Goal: Use online tool/utility: Utilize a website feature to perform a specific function

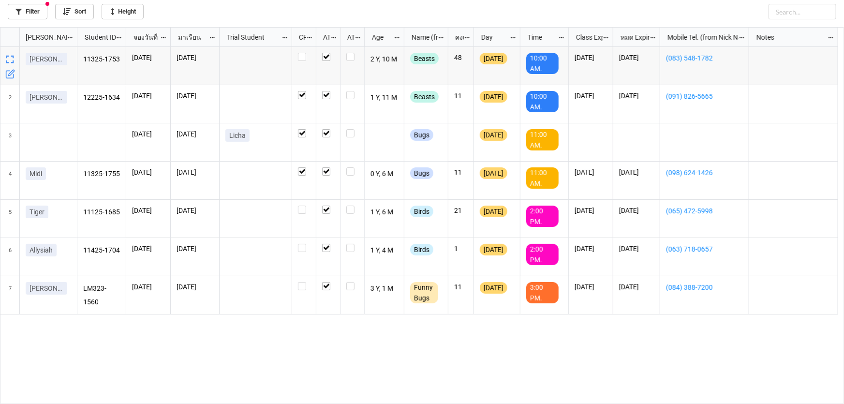
scroll to position [372, 839]
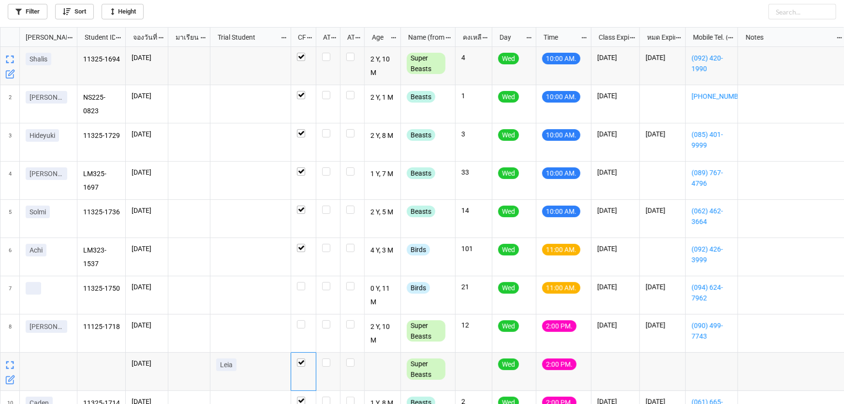
scroll to position [372, 839]
drag, startPoint x: 0, startPoint y: 0, endPoint x: 330, endPoint y: 56, distance: 335.1
click at [330, 56] on div "grid" at bounding box center [328, 57] width 12 height 8
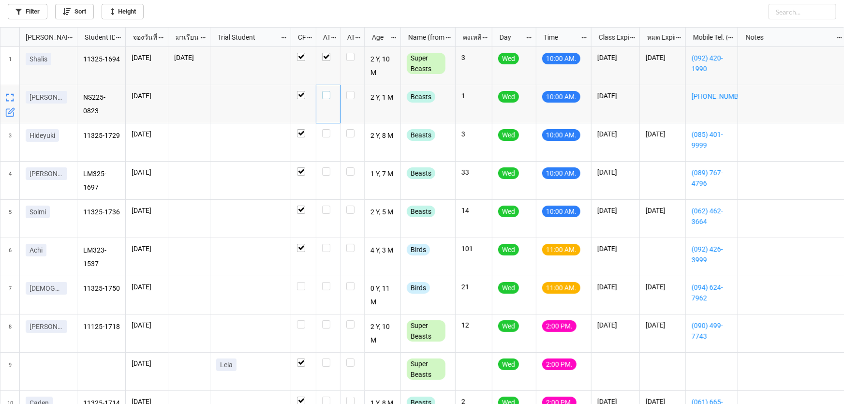
click at [330, 91] on label "grid" at bounding box center [328, 91] width 12 height 0
click at [334, 131] on div "grid" at bounding box center [328, 133] width 12 height 8
click at [327, 206] on label "grid" at bounding box center [328, 206] width 12 height 0
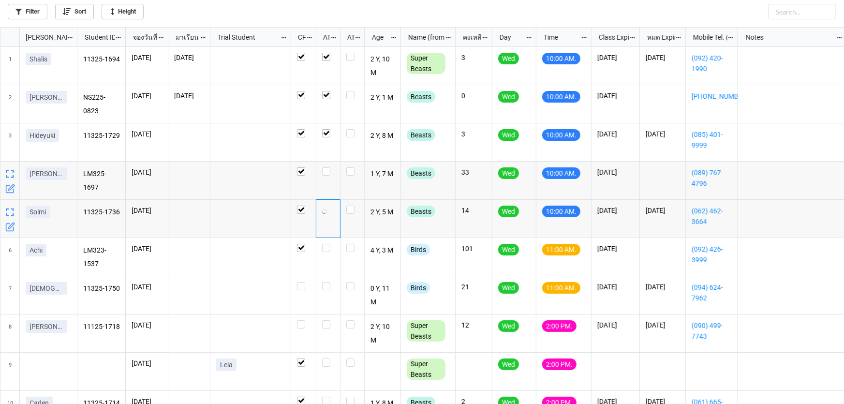
checkbox input "true"
click at [34, 16] on link "Filter" at bounding box center [28, 11] width 40 height 15
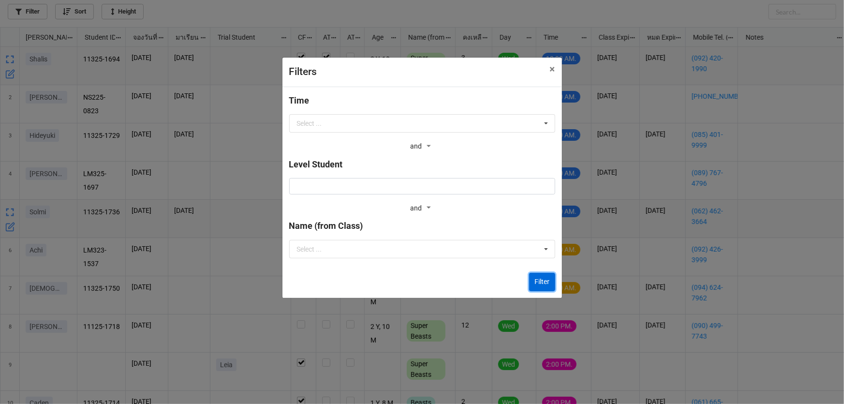
click at [551, 277] on button "Filter" at bounding box center [542, 282] width 26 height 18
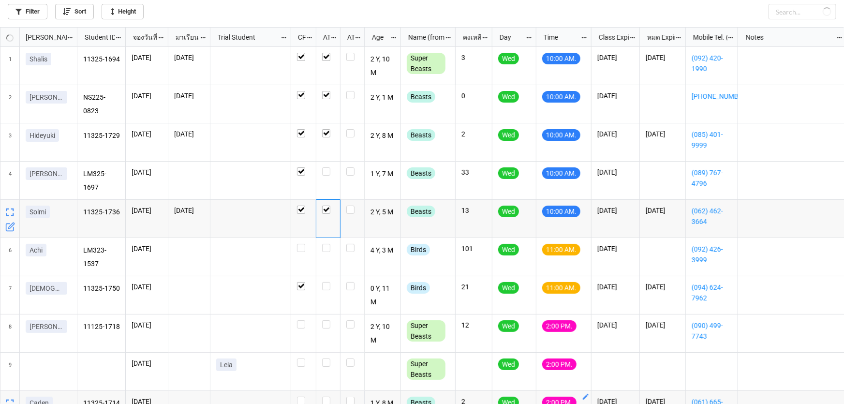
checkbox input "false"
checkbox input "true"
checkbox input "false"
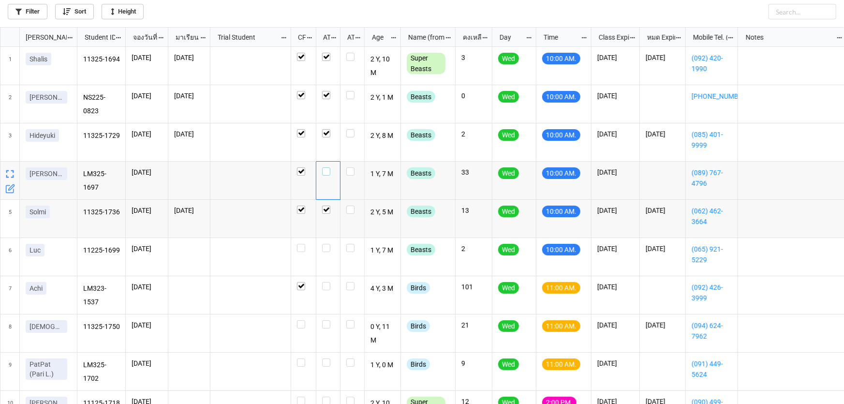
click at [326, 167] on label "grid" at bounding box center [328, 167] width 12 height 0
click at [322, 244] on label "grid" at bounding box center [328, 244] width 12 height 0
click at [327, 244] on label "grid" at bounding box center [328, 244] width 12 height 0
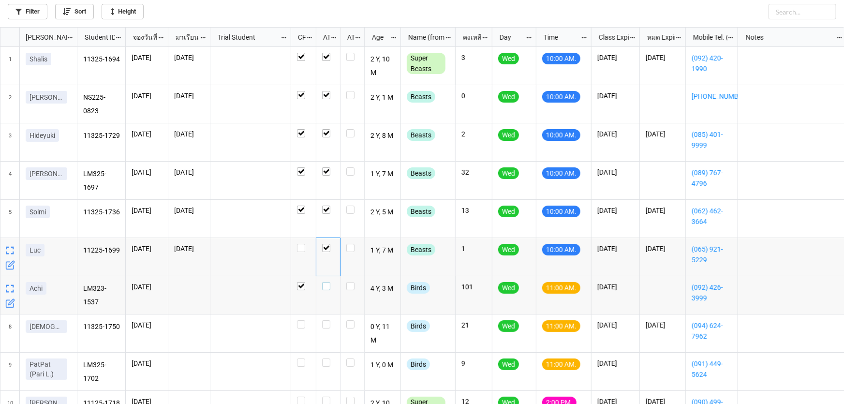
click at [329, 282] on label "grid" at bounding box center [328, 282] width 12 height 0
click at [326, 359] on label "grid" at bounding box center [328, 359] width 12 height 0
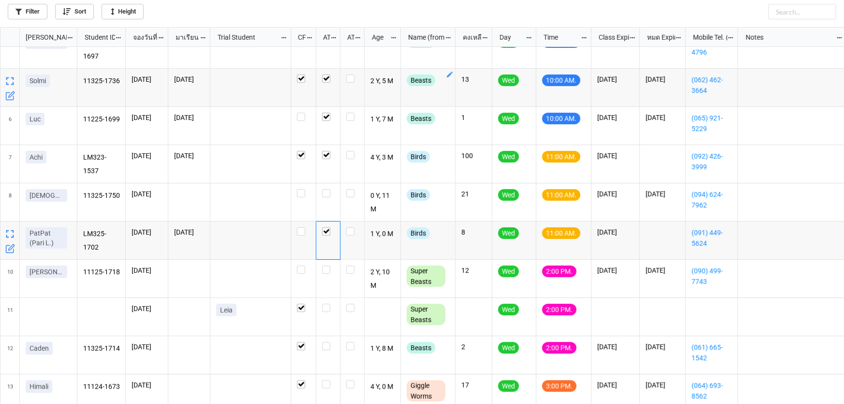
scroll to position [132, 0]
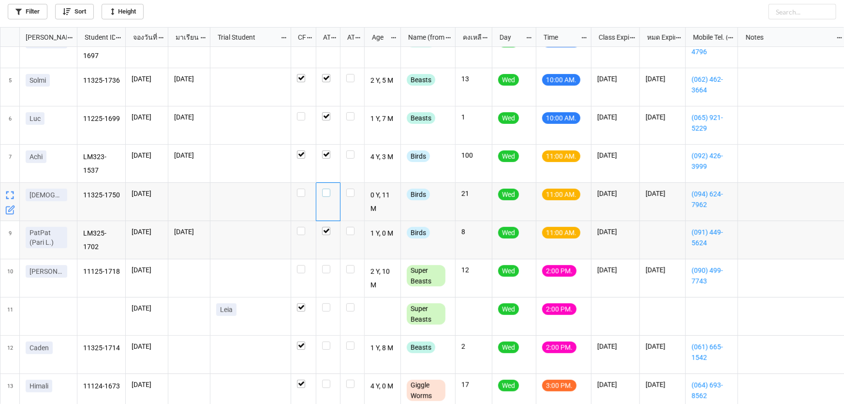
click at [330, 189] on label "grid" at bounding box center [328, 189] width 12 height 0
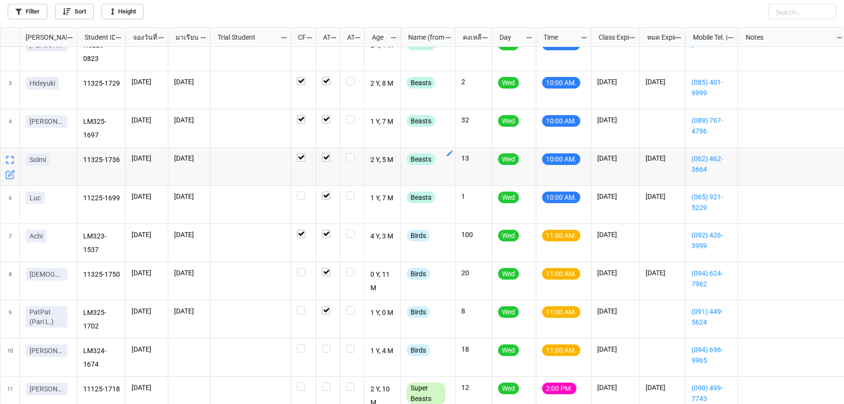
scroll to position [132, 0]
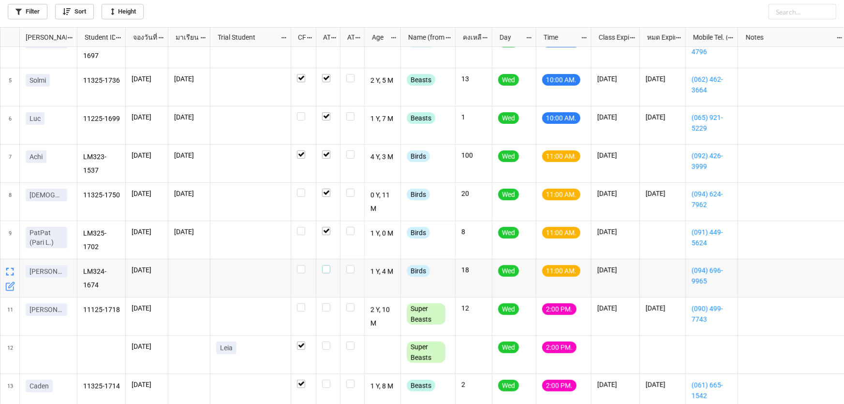
click at [325, 265] on label "grid" at bounding box center [328, 265] width 12 height 0
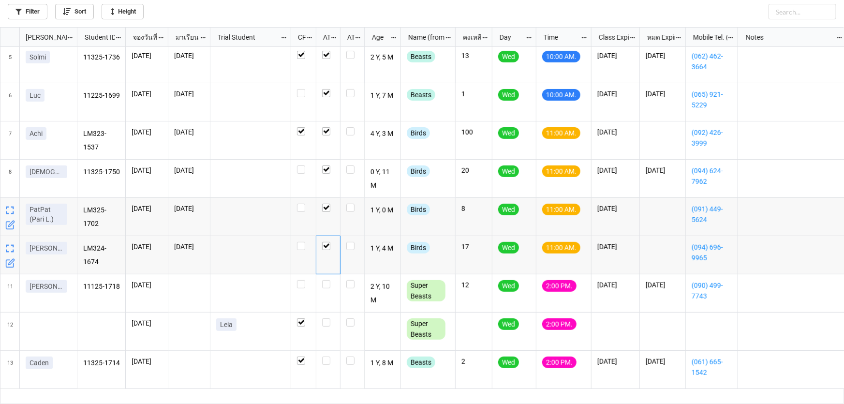
scroll to position [126, 0]
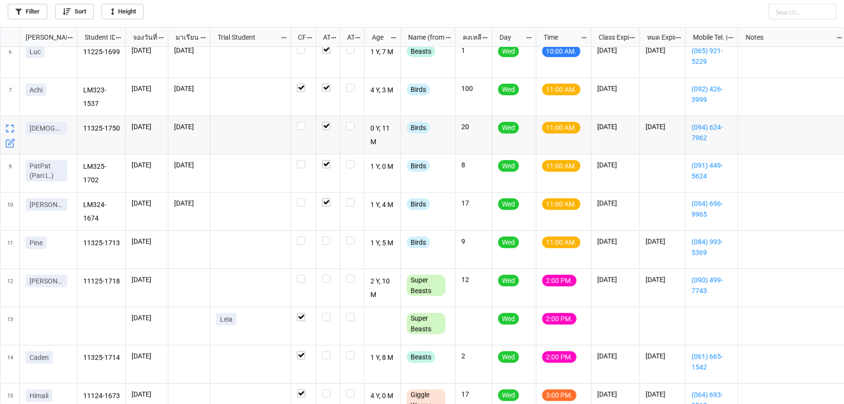
scroll to position [220, 0]
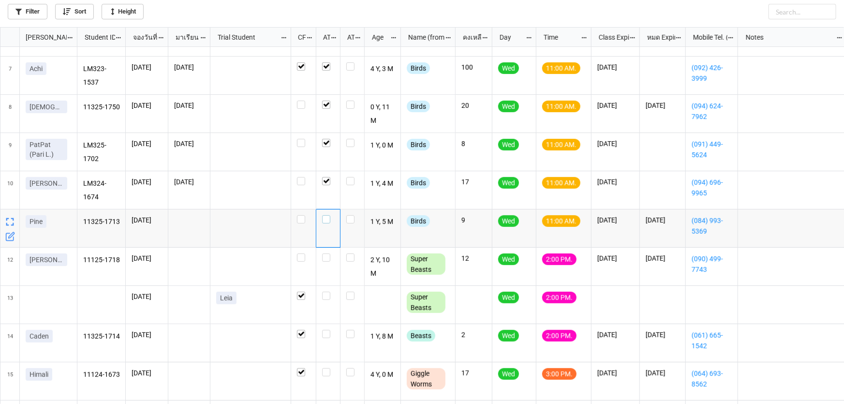
click at [326, 215] on label "grid" at bounding box center [328, 215] width 12 height 0
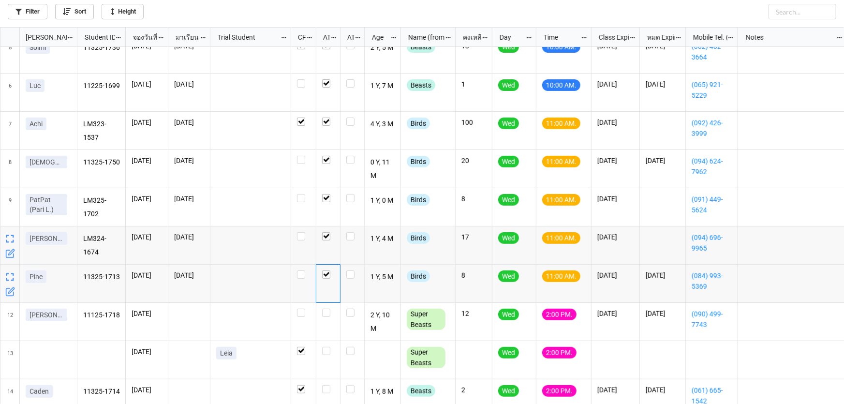
scroll to position [33, 0]
